Goal: Task Accomplishment & Management: Manage account settings

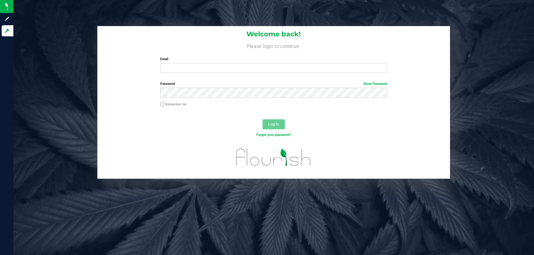
click at [243, 63] on div "Email Required Please format your email correctly." at bounding box center [273, 65] width 235 height 16
click at [242, 69] on input "Email" at bounding box center [273, 68] width 227 height 10
type input "[PERSON_NAME][EMAIL_ADDRESS][DOMAIN_NAME]"
click at [262, 120] on button "Log In" at bounding box center [273, 125] width 22 height 10
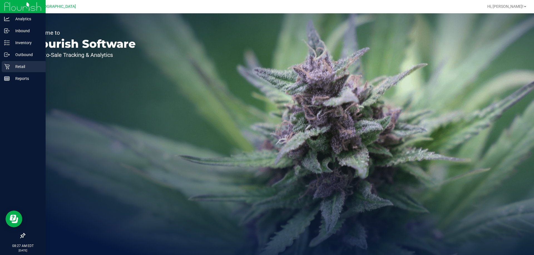
click at [19, 67] on p "Retail" at bounding box center [26, 66] width 33 height 7
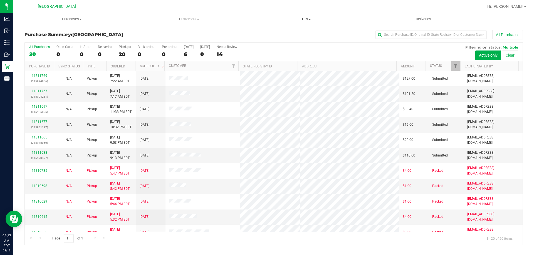
drag, startPoint x: 314, startPoint y: 22, endPoint x: 307, endPoint y: 22, distance: 7.0
click at [313, 22] on uib-tab-heading "Tills Manage tills Reconcile e-payments" at bounding box center [306, 19] width 116 height 11
click at [280, 34] on span "Manage tills" at bounding box center [266, 33] width 38 height 5
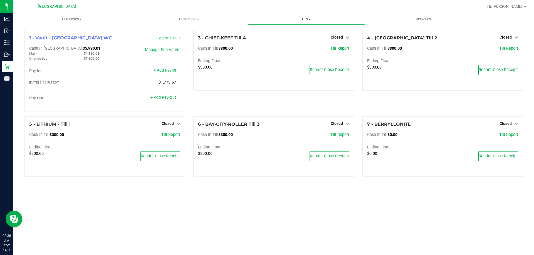
click at [337, 20] on span "Tills" at bounding box center [306, 19] width 116 height 5
click at [281, 66] on div "Reprint Close Receipt" at bounding box center [312, 70] width 76 height 10
click at [342, 38] on span "Closed" at bounding box center [337, 37] width 12 height 4
click at [338, 49] on link "Open Till" at bounding box center [336, 49] width 15 height 4
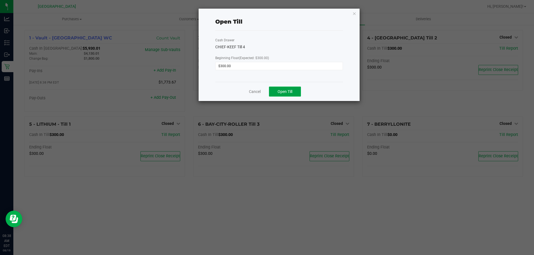
click at [286, 93] on span "Open Till" at bounding box center [284, 92] width 15 height 4
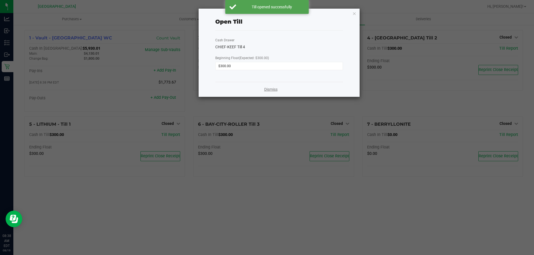
click at [266, 88] on link "Dismiss" at bounding box center [270, 90] width 13 height 6
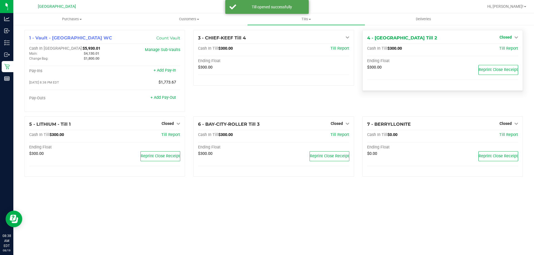
click at [504, 38] on span "Closed" at bounding box center [505, 37] width 12 height 4
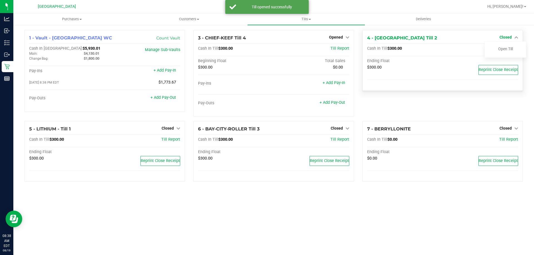
click at [507, 51] on link "Open Till" at bounding box center [505, 49] width 15 height 4
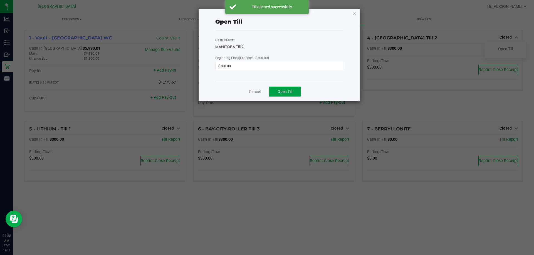
click at [284, 88] on button "Open Till" at bounding box center [285, 92] width 32 height 10
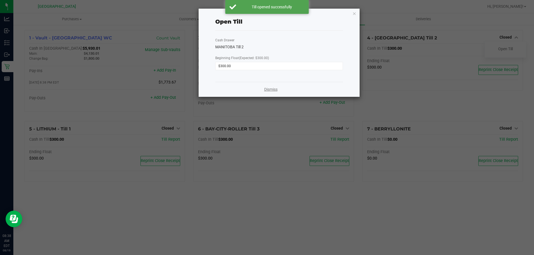
click at [270, 89] on link "Dismiss" at bounding box center [270, 90] width 13 height 6
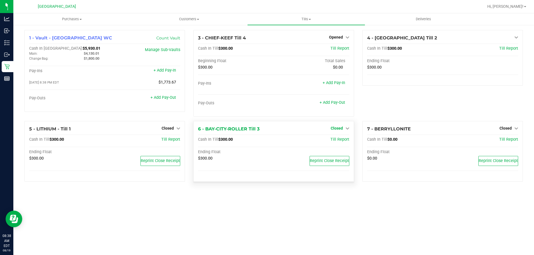
click at [340, 129] on span "Closed" at bounding box center [337, 128] width 12 height 4
click at [330, 140] on link "Open Till" at bounding box center [336, 140] width 15 height 4
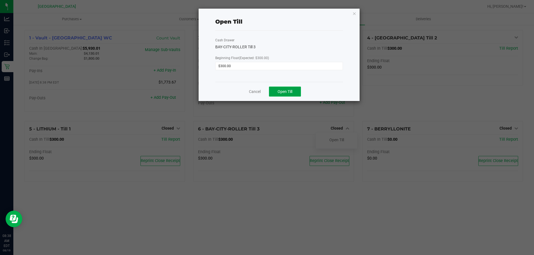
click at [280, 92] on span "Open Till" at bounding box center [284, 92] width 15 height 4
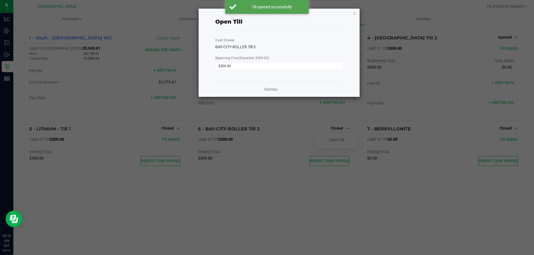
click at [268, 91] on link "Dismiss" at bounding box center [270, 90] width 13 height 6
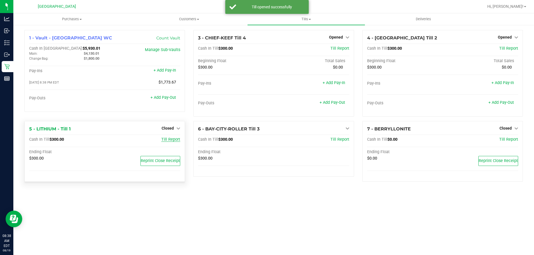
click at [172, 138] on span "Till Report" at bounding box center [170, 139] width 19 height 5
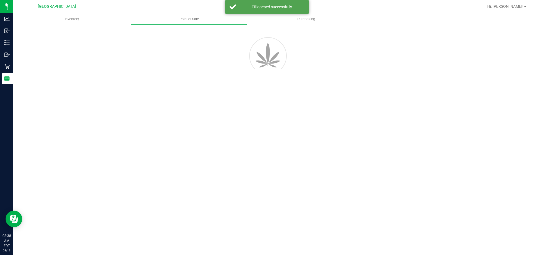
click at [194, 21] on span "Point of Sale" at bounding box center [189, 19] width 34 height 5
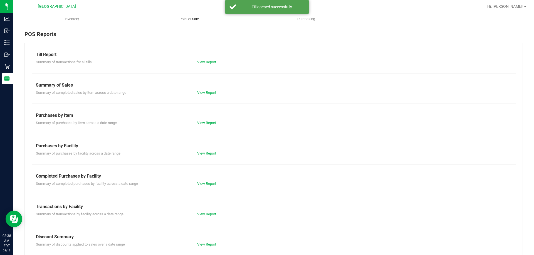
click at [200, 21] on span "Point of Sale" at bounding box center [189, 19] width 34 height 5
click at [193, 19] on span "Point of Sale" at bounding box center [189, 19] width 34 height 5
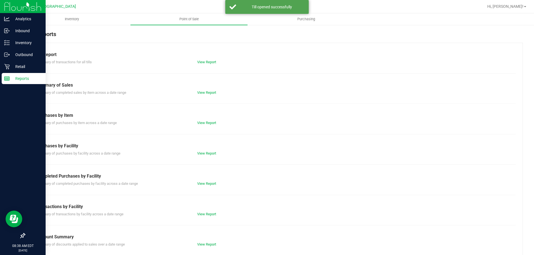
click at [8, 79] on line at bounding box center [8, 79] width 0 height 3
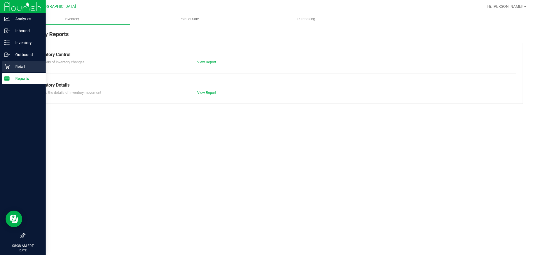
click at [32, 66] on p "Retail" at bounding box center [26, 66] width 33 height 7
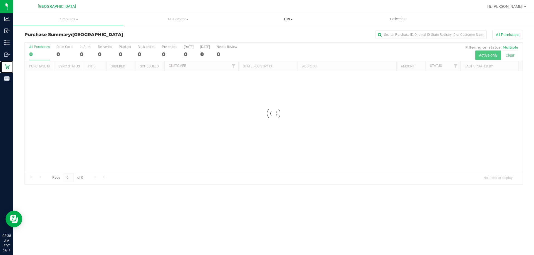
click at [294, 23] on uib-tab-heading "Tills Manage tills Reconcile e-payments" at bounding box center [287, 19] width 109 height 11
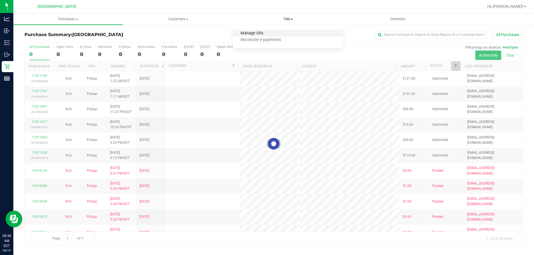
click at [257, 31] on span "Manage tills" at bounding box center [252, 33] width 38 height 5
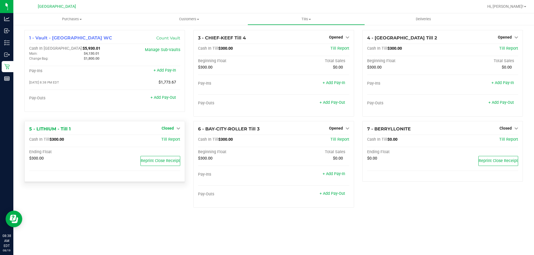
click at [170, 128] on span "Closed" at bounding box center [168, 128] width 12 height 4
click at [172, 141] on link "Open Till" at bounding box center [167, 140] width 15 height 4
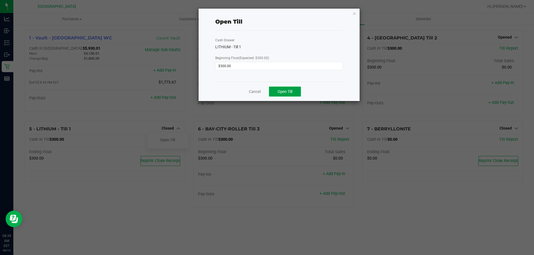
click at [290, 89] on button "Open Till" at bounding box center [285, 92] width 32 height 10
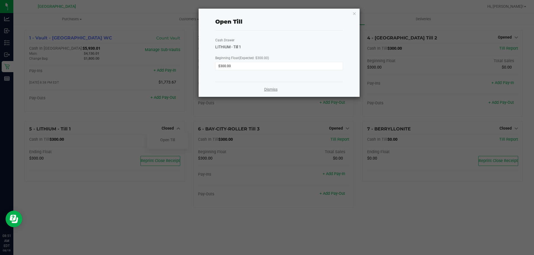
click at [267, 89] on link "Dismiss" at bounding box center [270, 90] width 13 height 6
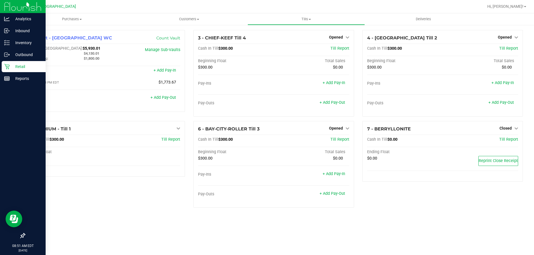
click at [16, 68] on p "Retail" at bounding box center [26, 66] width 33 height 7
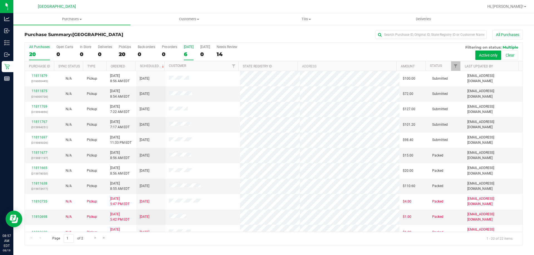
click at [185, 53] on div "6" at bounding box center [189, 54] width 10 height 6
click at [0, 0] on input "[DATE] 6" at bounding box center [0, 0] width 0 height 0
